Goal: Navigation & Orientation: Find specific page/section

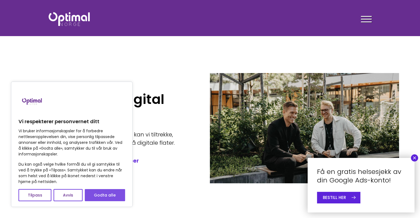
click at [106, 198] on button "Godta alle" at bounding box center [105, 195] width 40 height 12
checkbox input "true"
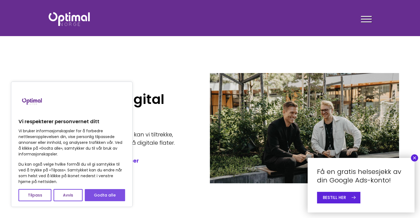
checkbox input "true"
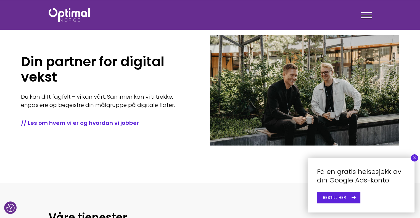
scroll to position [55, 0]
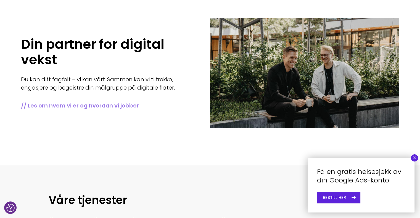
click at [74, 106] on link "// Les om hvem vi er og hvordan vi jobber" at bounding box center [107, 106] width 172 height 8
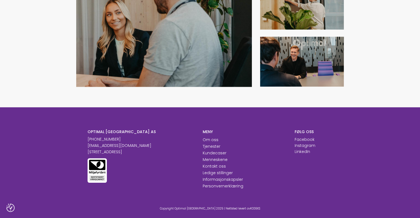
scroll to position [654, 0]
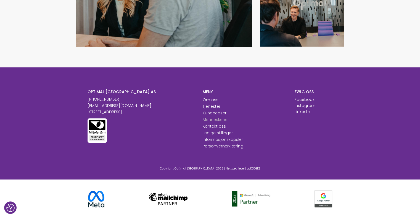
click at [209, 119] on link "Menneskene" at bounding box center [215, 120] width 25 height 6
